Goal: Task Accomplishment & Management: Manage account settings

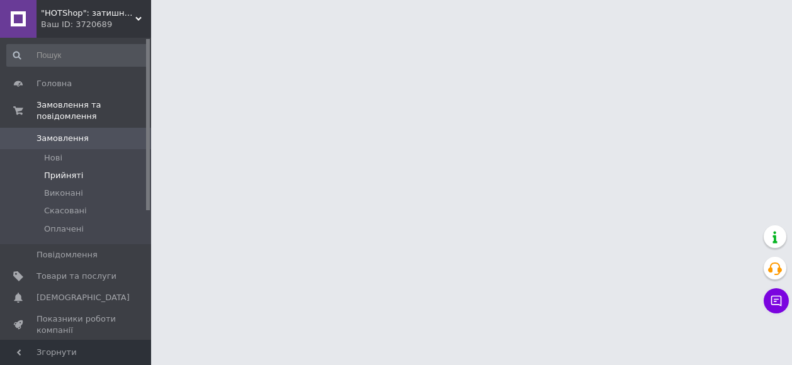
click at [84, 167] on li "Прийняті" at bounding box center [77, 176] width 155 height 18
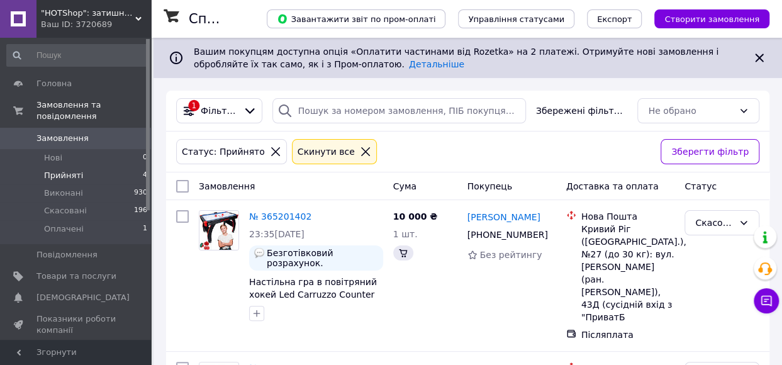
click at [67, 170] on span "Прийняті" at bounding box center [63, 175] width 39 height 11
click at [76, 271] on span "Товари та послуги" at bounding box center [76, 276] width 80 height 11
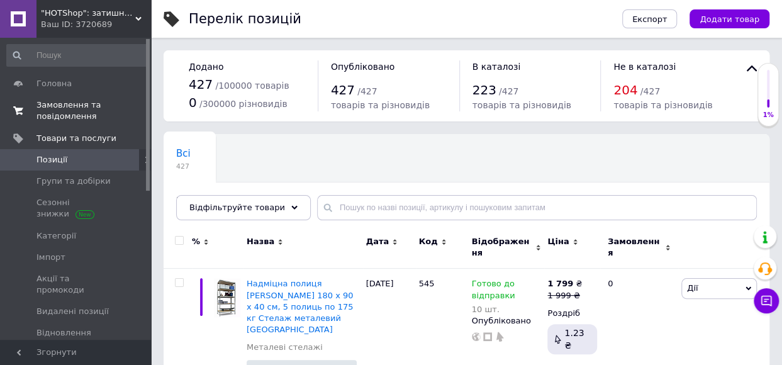
click at [69, 110] on span "Замовлення та повідомлення" at bounding box center [76, 110] width 80 height 23
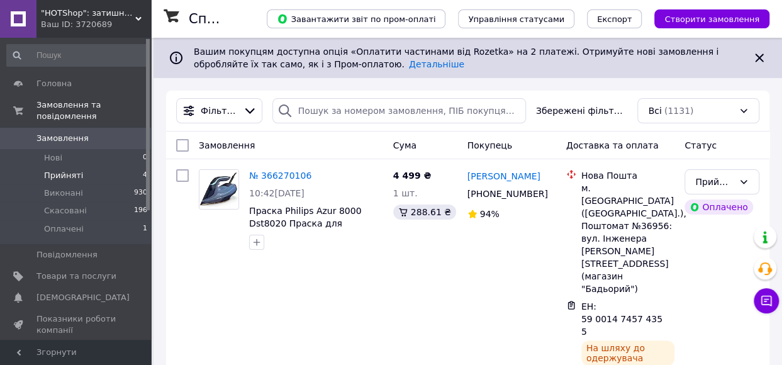
click at [71, 170] on span "Прийняті" at bounding box center [63, 175] width 39 height 11
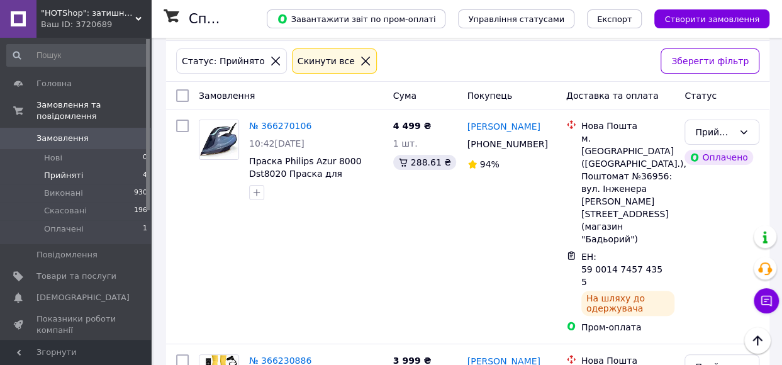
scroll to position [70, 0]
